Goal: Task Accomplishment & Management: Use online tool/utility

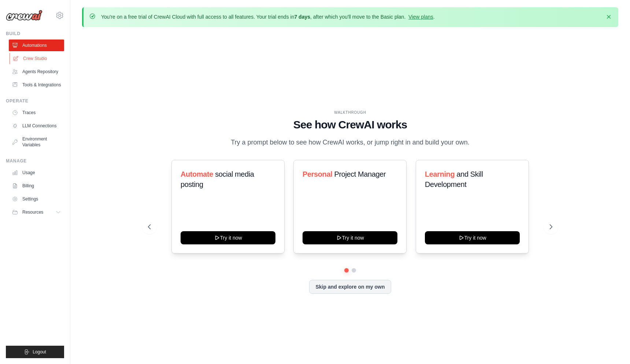
click at [41, 57] on link "Crew Studio" at bounding box center [37, 59] width 55 height 12
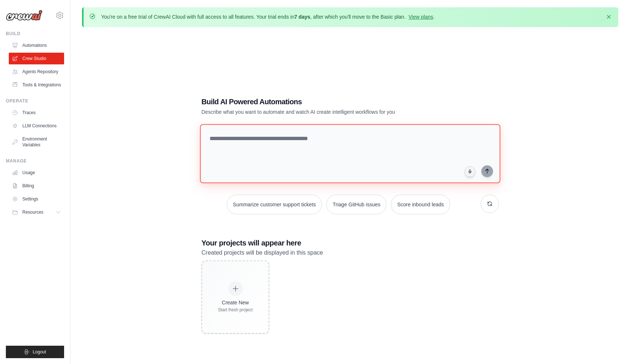
click at [238, 144] on textarea at bounding box center [350, 153] width 300 height 59
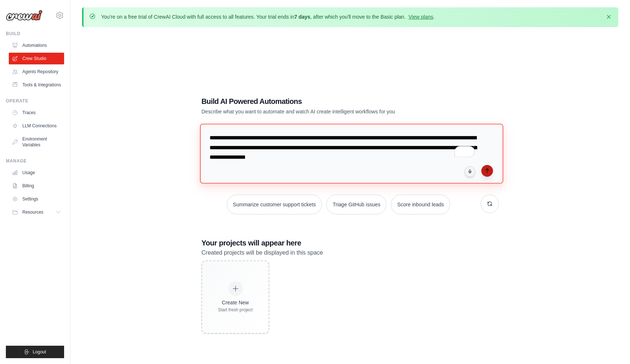
type textarea "**********"
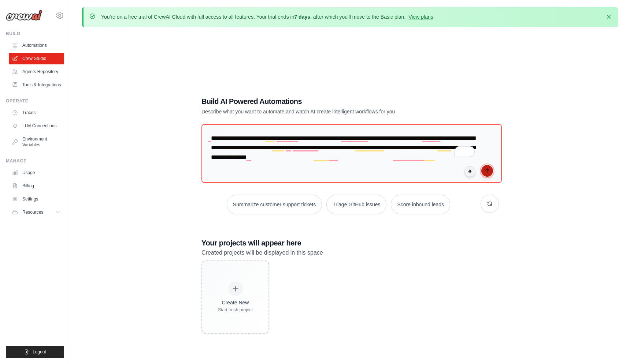
click at [492, 168] on button "submit" at bounding box center [487, 171] width 12 height 12
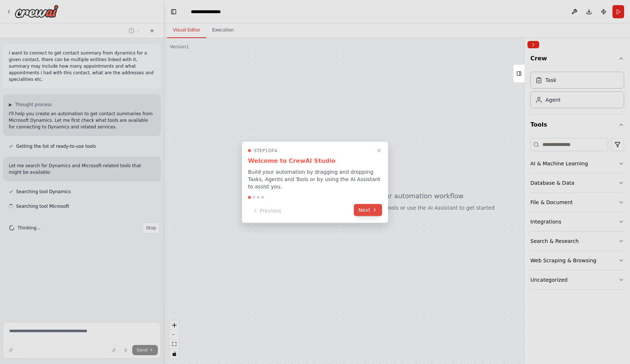
click at [366, 209] on button "Next" at bounding box center [368, 210] width 28 height 12
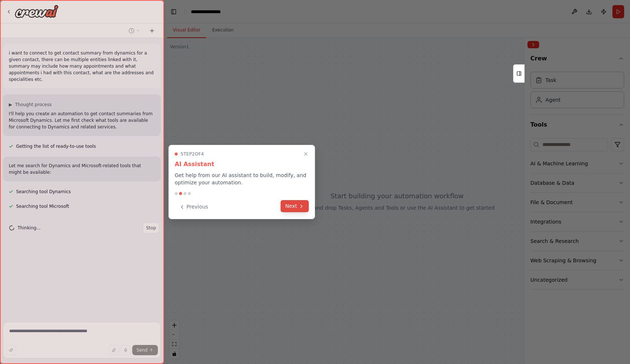
click at [304, 207] on icon at bounding box center [302, 207] width 6 height 6
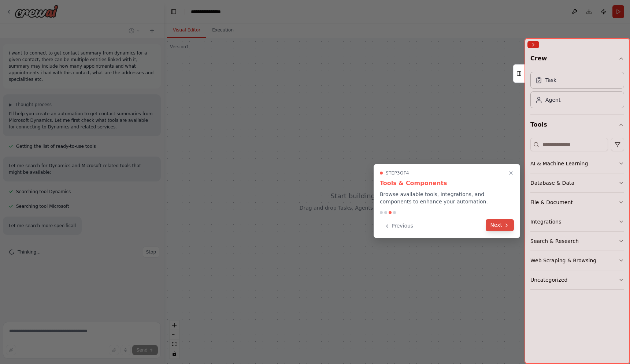
click at [513, 226] on button "Next" at bounding box center [500, 225] width 28 height 12
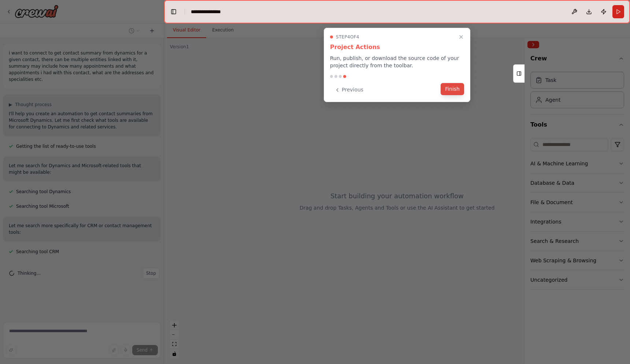
click at [452, 89] on button "Finish" at bounding box center [452, 89] width 23 height 12
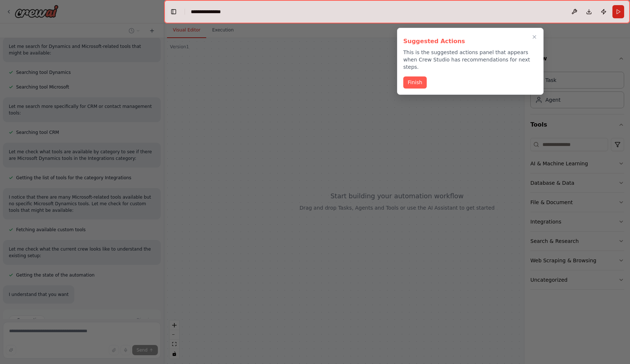
scroll to position [132, 0]
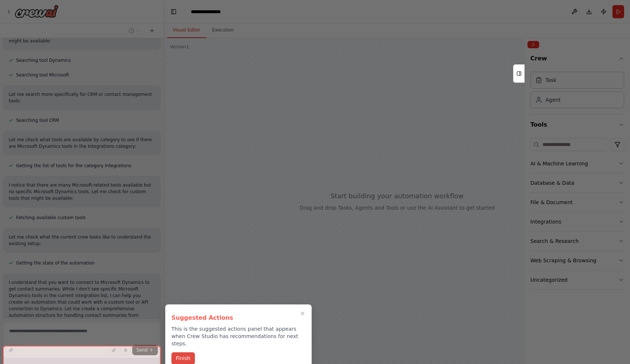
click at [178, 353] on button "Finish" at bounding box center [182, 359] width 23 height 12
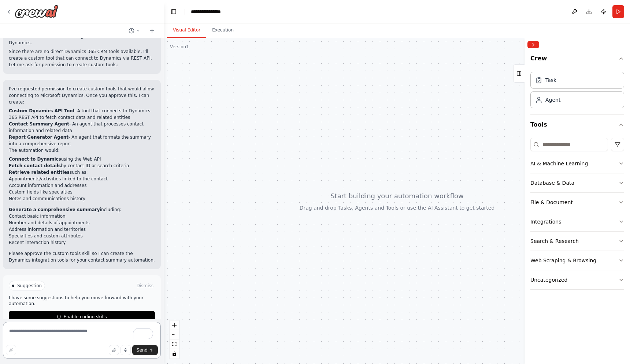
scroll to position [413, 0]
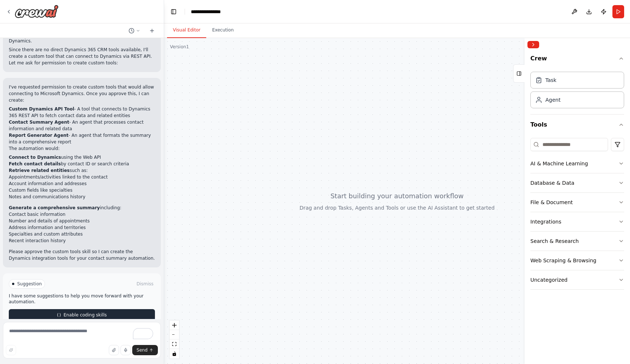
click at [96, 312] on span "Enable coding skills" at bounding box center [84, 315] width 43 height 6
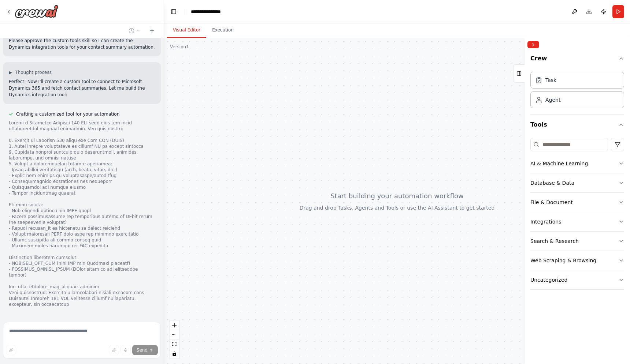
scroll to position [629, 0]
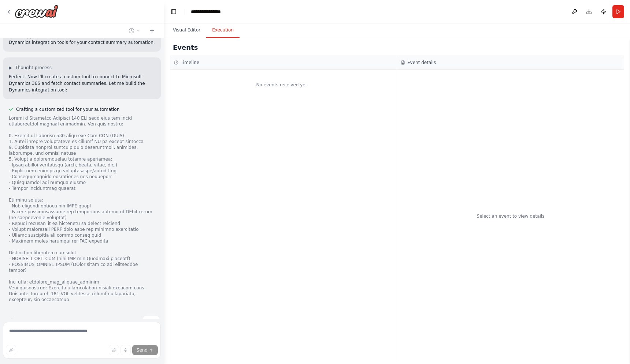
click at [223, 29] on button "Execution" at bounding box center [222, 30] width 33 height 15
click at [187, 33] on button "Visual Editor" at bounding box center [186, 30] width 39 height 15
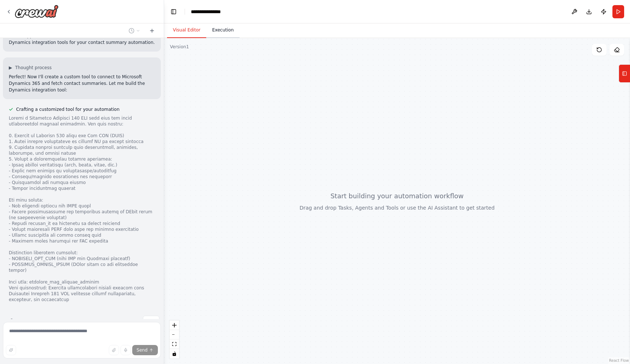
click at [220, 30] on button "Execution" at bounding box center [222, 30] width 33 height 15
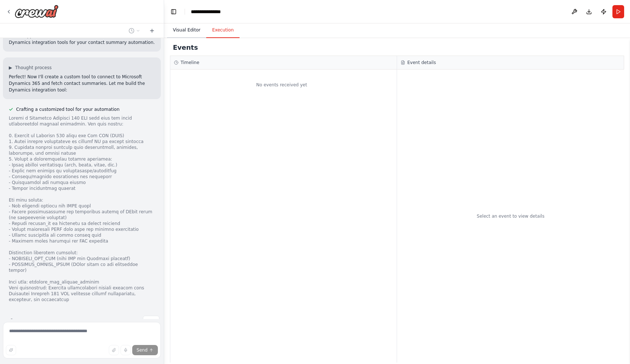
click at [198, 30] on button "Visual Editor" at bounding box center [186, 30] width 39 height 15
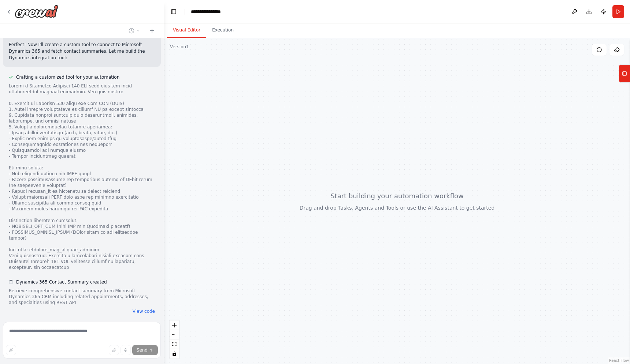
scroll to position [673, 0]
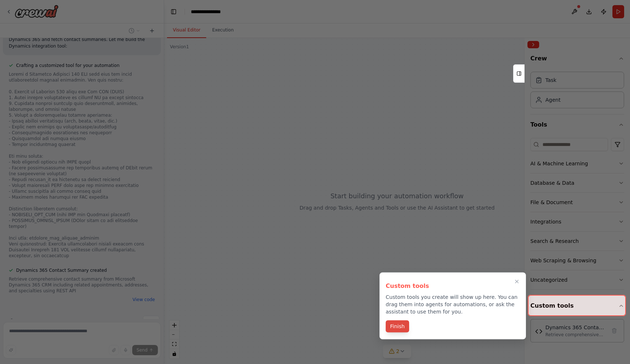
click at [400, 327] on button "Finish" at bounding box center [397, 327] width 23 height 12
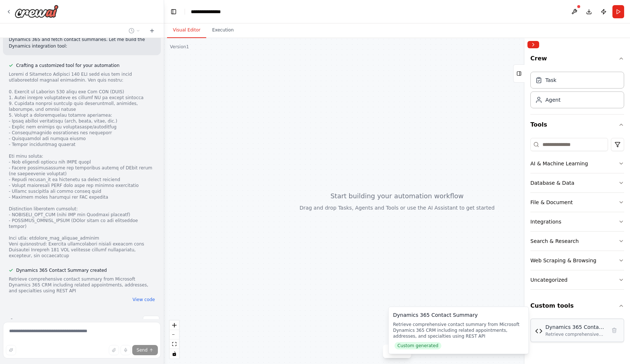
click at [565, 337] on div "Retrieve comprehensive contact summary from Microsoft Dynamics 365 CRM includin…" at bounding box center [575, 335] width 61 height 6
click at [456, 338] on div "Retrieve comprehensive contact summary from Microsoft Dynamics 365 CRM includin…" at bounding box center [458, 331] width 131 height 18
click at [541, 333] on img at bounding box center [538, 331] width 7 height 7
click at [575, 333] on div "Retrieve comprehensive contact summary from Microsoft Dynamics 365 CRM includin…" at bounding box center [575, 335] width 61 height 6
click at [452, 337] on div "Retrieve comprehensive contact summary from Microsoft Dynamics 365 CRM includin…" at bounding box center [458, 331] width 131 height 18
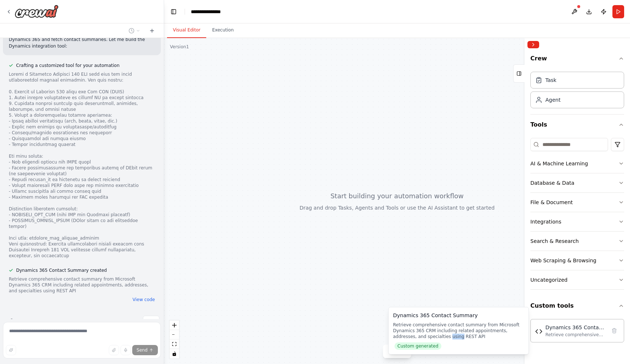
click at [452, 337] on div "Retrieve comprehensive contact summary from Microsoft Dynamics 365 CRM includin…" at bounding box center [458, 331] width 131 height 18
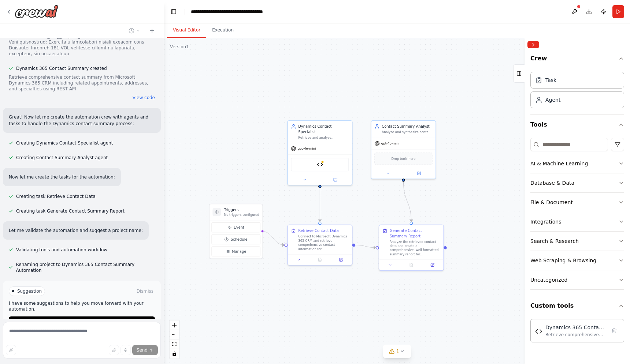
scroll to position [899, 0]
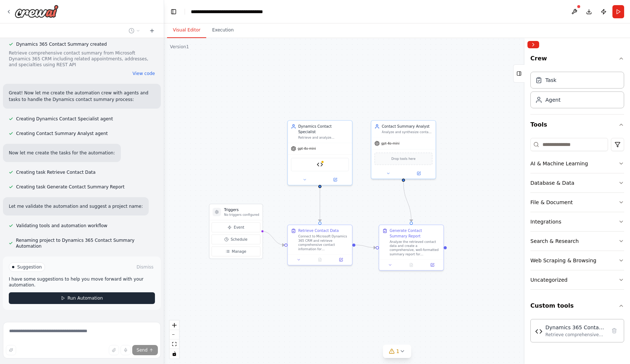
click at [102, 293] on button "Run Automation" at bounding box center [82, 299] width 146 height 12
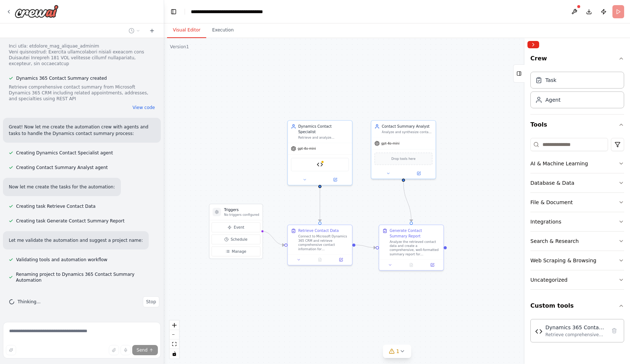
scroll to position [840, 0]
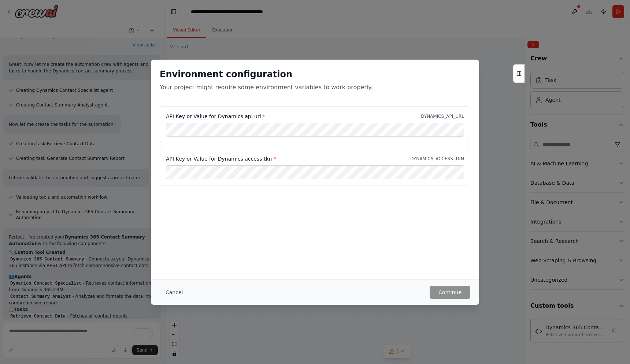
click at [259, 158] on label "API Key or Value for Dynamics access tkn *" at bounding box center [221, 158] width 110 height 7
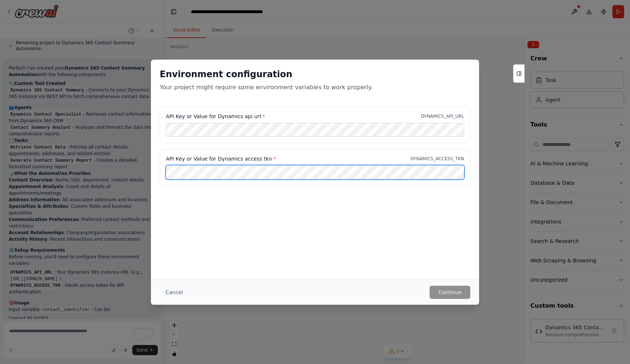
scroll to position [1104, 0]
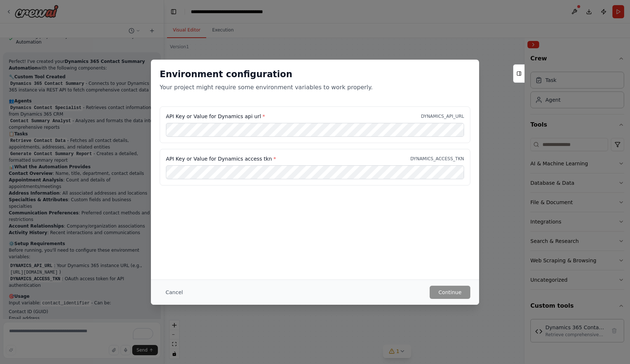
click at [503, 134] on div "Environment configuration Your project might require some environment variables…" at bounding box center [315, 182] width 630 height 364
click at [521, 75] on rect at bounding box center [519, 74] width 4 height 4
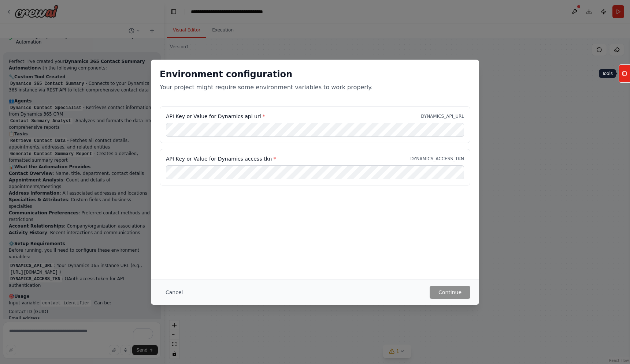
click at [628, 77] on button "Tools" at bounding box center [624, 73] width 11 height 18
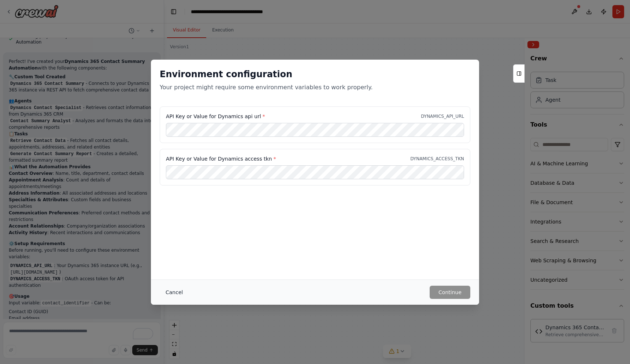
click at [173, 295] on button "Cancel" at bounding box center [174, 292] width 29 height 13
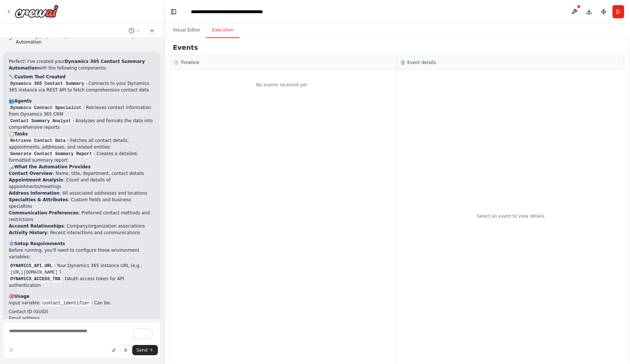
click at [224, 37] on button "Execution" at bounding box center [222, 30] width 33 height 15
click at [202, 33] on button "Visual Editor" at bounding box center [186, 30] width 39 height 15
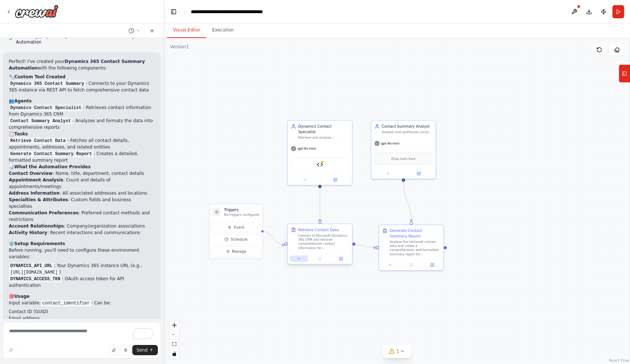
click at [302, 260] on button at bounding box center [299, 259] width 18 height 6
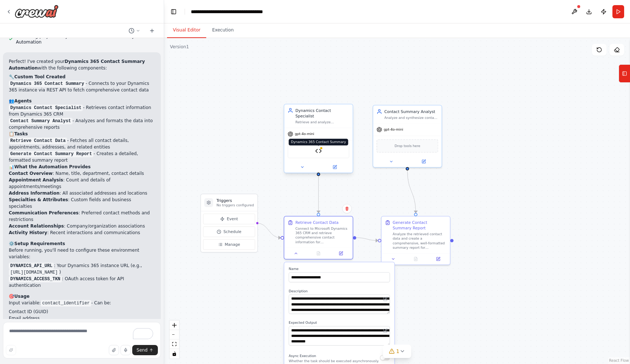
click at [321, 148] on img at bounding box center [318, 151] width 7 height 7
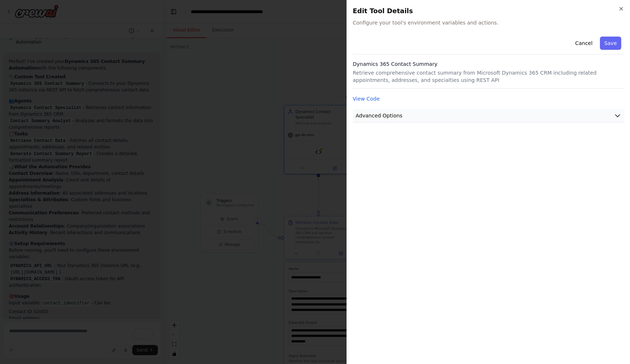
click at [373, 115] on span "Advanced Options" at bounding box center [379, 115] width 47 height 7
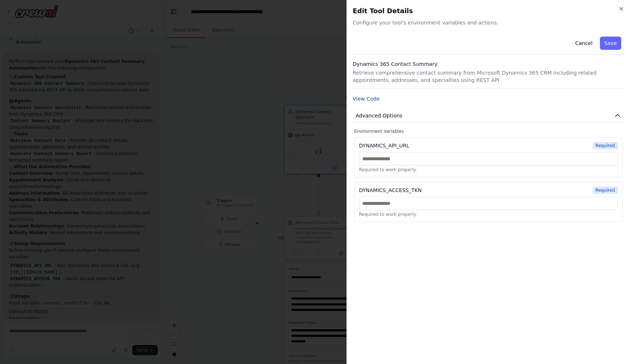
click at [365, 99] on button "View Code" at bounding box center [366, 98] width 27 height 7
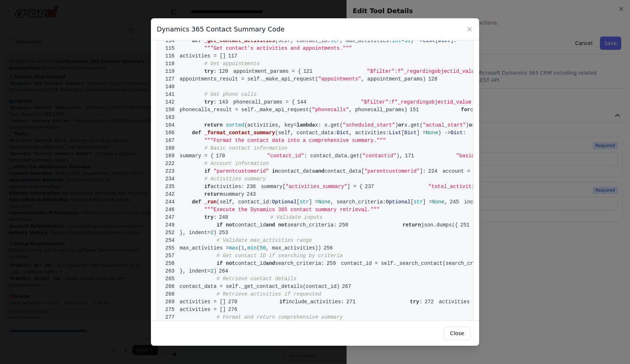
scroll to position [0, 0]
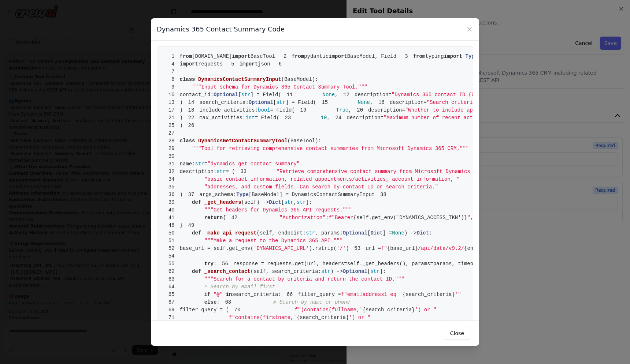
click at [146, 187] on div "Dynamics 365 Contact Summary Code 1 from crewai.tools import BaseTool 2 from py…" at bounding box center [315, 182] width 630 height 364
click at [471, 29] on icon at bounding box center [469, 29] width 7 height 7
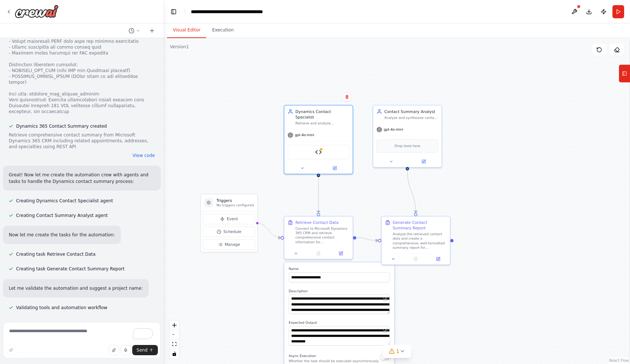
scroll to position [613, 0]
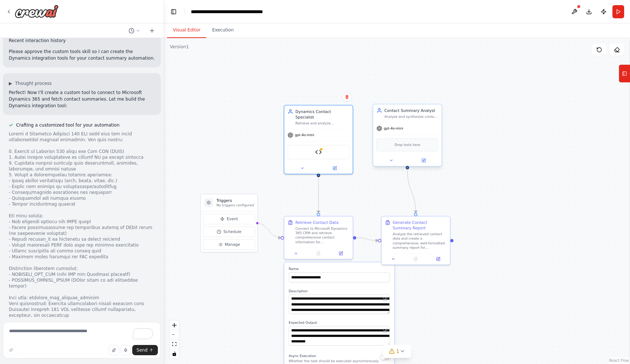
click at [415, 133] on div "gpt-4o-mini" at bounding box center [407, 129] width 69 height 12
click at [419, 115] on div "Analyze and synthesize contact data to create comprehensive, well-structured su…" at bounding box center [411, 117] width 54 height 4
click at [413, 118] on div "Analyze and synthesize contact data to create comprehensive, well-structured su…" at bounding box center [411, 117] width 54 height 4
click at [389, 162] on icon at bounding box center [391, 160] width 4 height 4
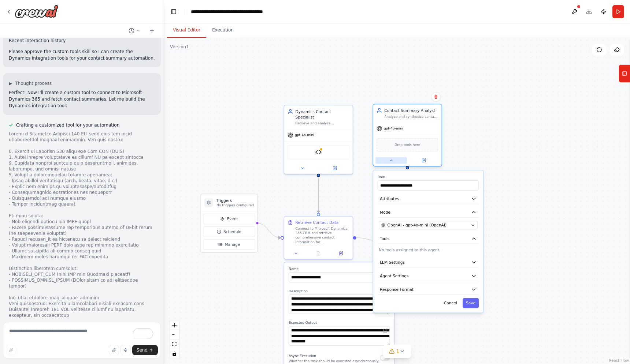
click at [389, 161] on icon at bounding box center [391, 160] width 4 height 4
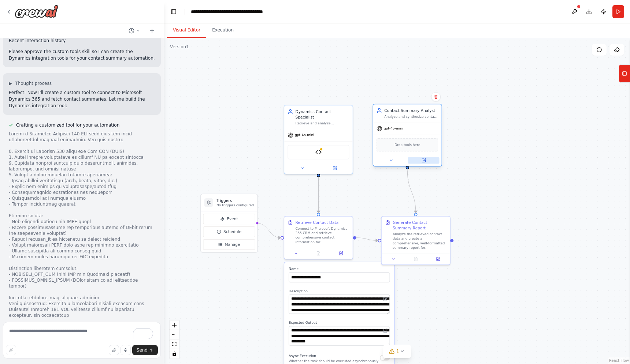
click at [426, 159] on button at bounding box center [424, 160] width 32 height 7
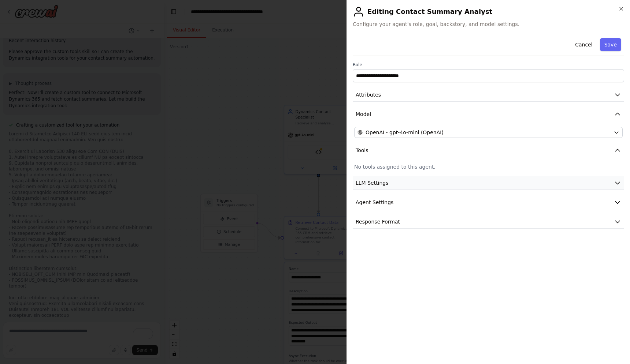
click at [379, 185] on span "LLM Settings" at bounding box center [372, 182] width 33 height 7
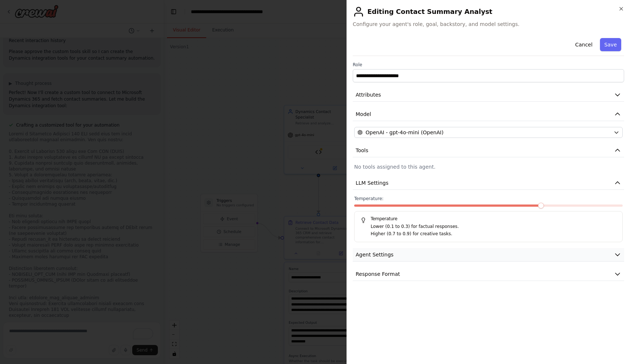
click at [381, 253] on span "Agent Settings" at bounding box center [375, 254] width 38 height 7
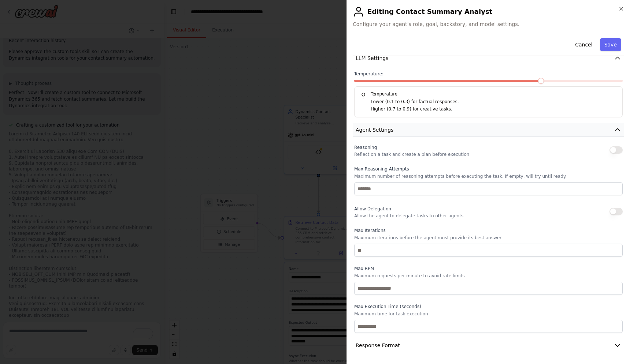
scroll to position [0, 0]
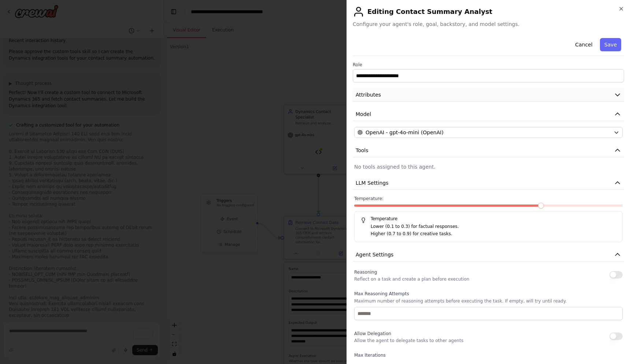
click at [384, 93] on button "Attributes" at bounding box center [488, 95] width 271 height 14
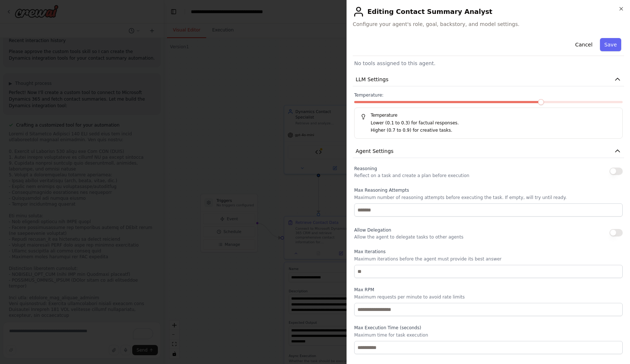
scroll to position [241, 0]
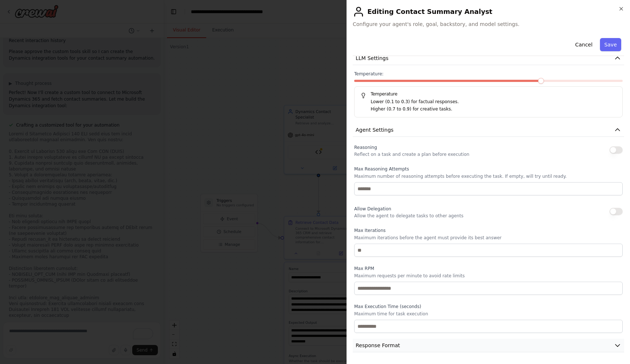
click at [384, 345] on span "Response Format" at bounding box center [378, 345] width 44 height 7
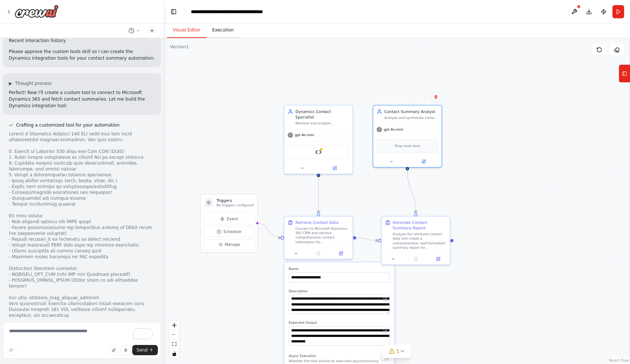
click at [229, 31] on button "Execution" at bounding box center [222, 30] width 33 height 15
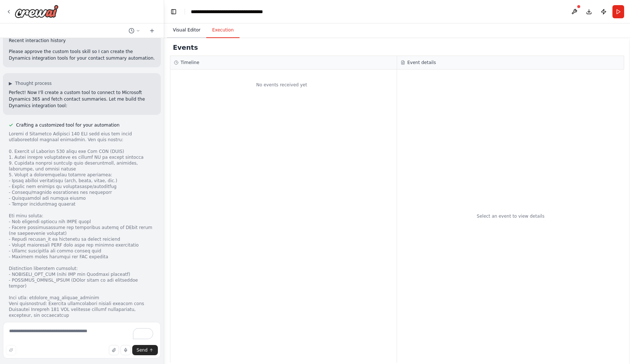
click at [203, 31] on button "Visual Editor" at bounding box center [186, 30] width 39 height 15
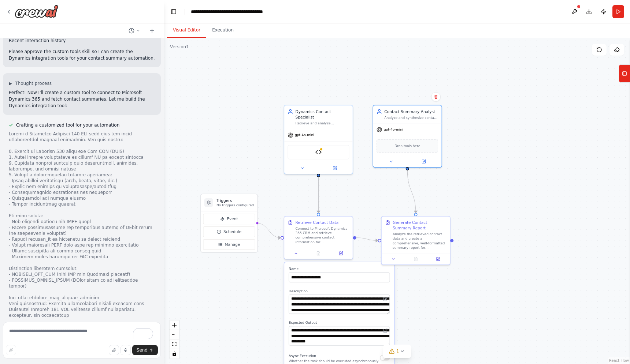
click at [107, 131] on div at bounding box center [82, 225] width 146 height 188
click at [103, 131] on div at bounding box center [82, 225] width 146 height 188
click at [576, 7] on button at bounding box center [575, 11] width 12 height 13
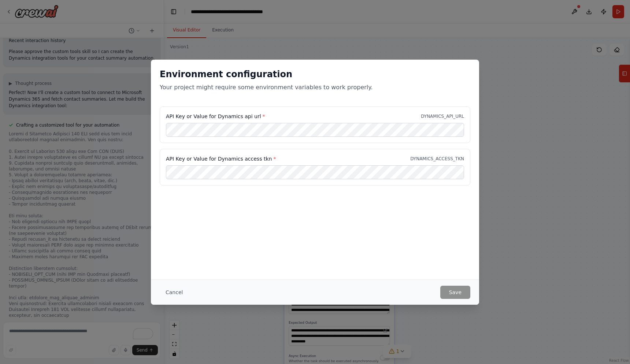
click at [370, 338] on div "Environment configuration Your project might require some environment variables…" at bounding box center [315, 182] width 630 height 364
click at [533, 138] on div "Environment configuration Your project might require some environment variables…" at bounding box center [315, 182] width 630 height 364
click at [171, 294] on button "Cancel" at bounding box center [174, 292] width 29 height 13
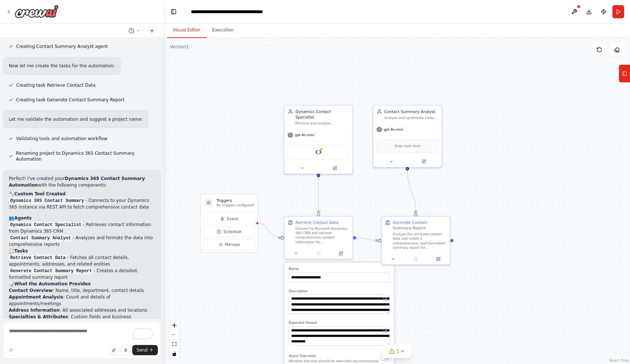
scroll to position [987, 0]
